Goal: Obtain resource: Obtain resource

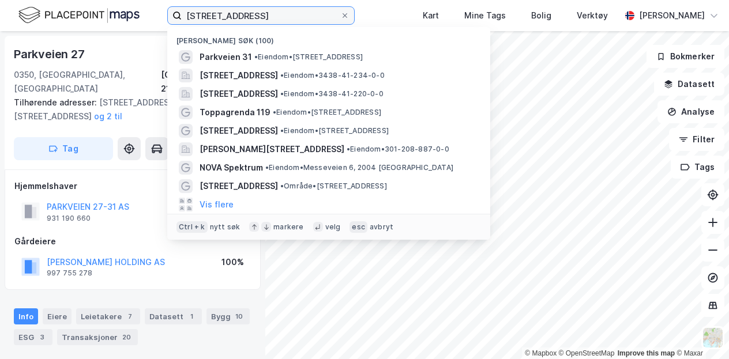
drag, startPoint x: 243, startPoint y: 17, endPoint x: 175, endPoint y: 22, distance: 68.3
click at [175, 22] on label "[STREET_ADDRESS]" at bounding box center [260, 15] width 187 height 18
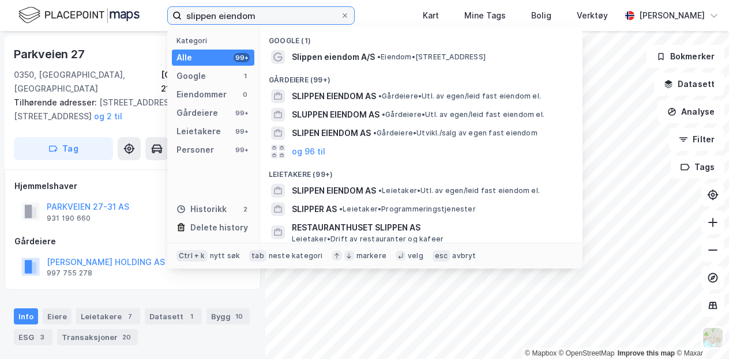
click at [264, 16] on input "slippen eiendom" at bounding box center [261, 15] width 159 height 17
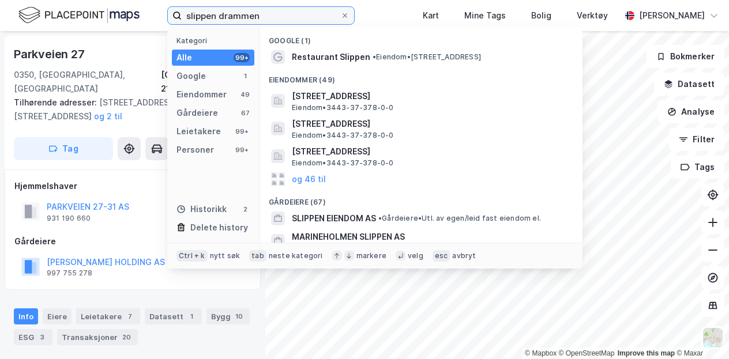
type input "slippen drammen"
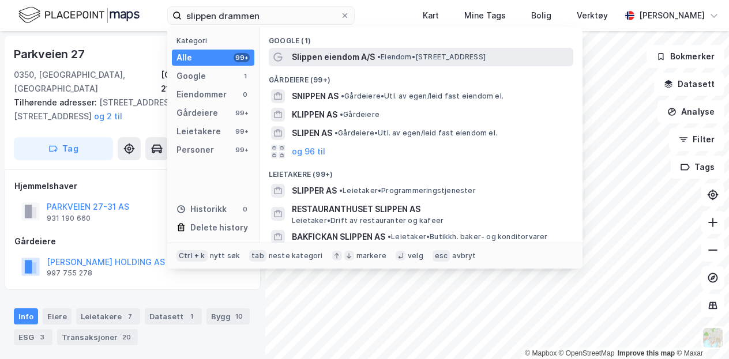
click at [316, 59] on span "Slippen eiendom A/S" at bounding box center [333, 57] width 83 height 14
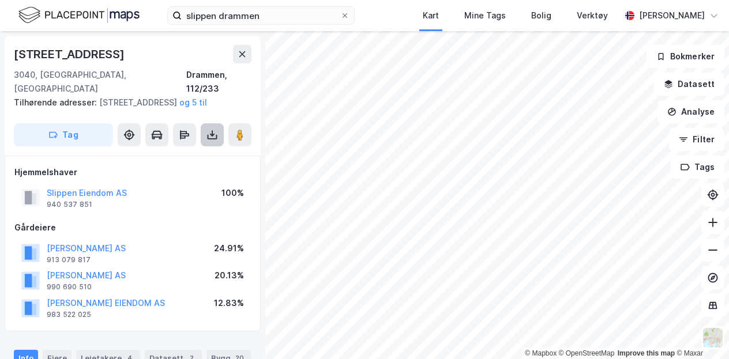
click at [211, 138] on icon at bounding box center [213, 137] width 10 height 5
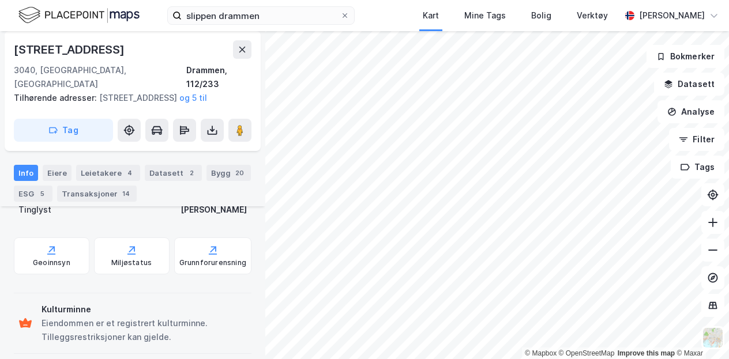
scroll to position [399, 0]
drag, startPoint x: 172, startPoint y: 259, endPoint x: 172, endPoint y: 300, distance: 41.0
click at [172, 300] on div "Kulturminne Eiendommen er et registrert kulturminne. Tilleggsrestriksjoner kan …" at bounding box center [133, 323] width 238 height 60
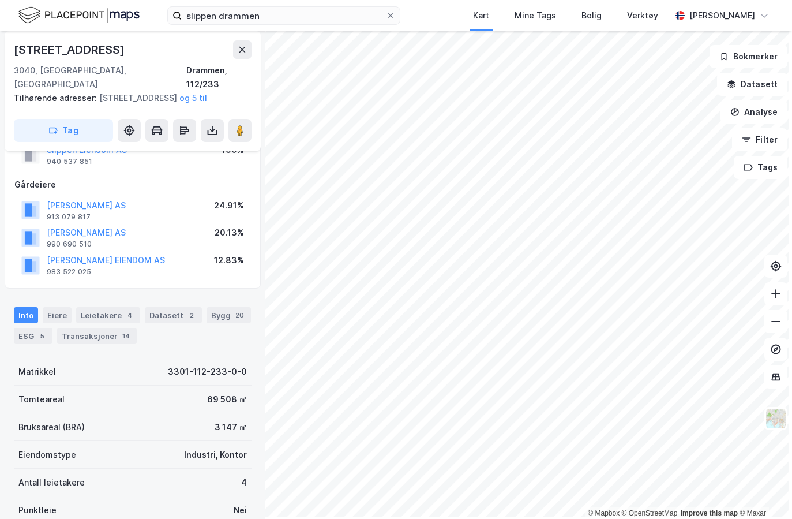
scroll to position [43, 0]
